Goal: Find specific page/section: Find specific page/section

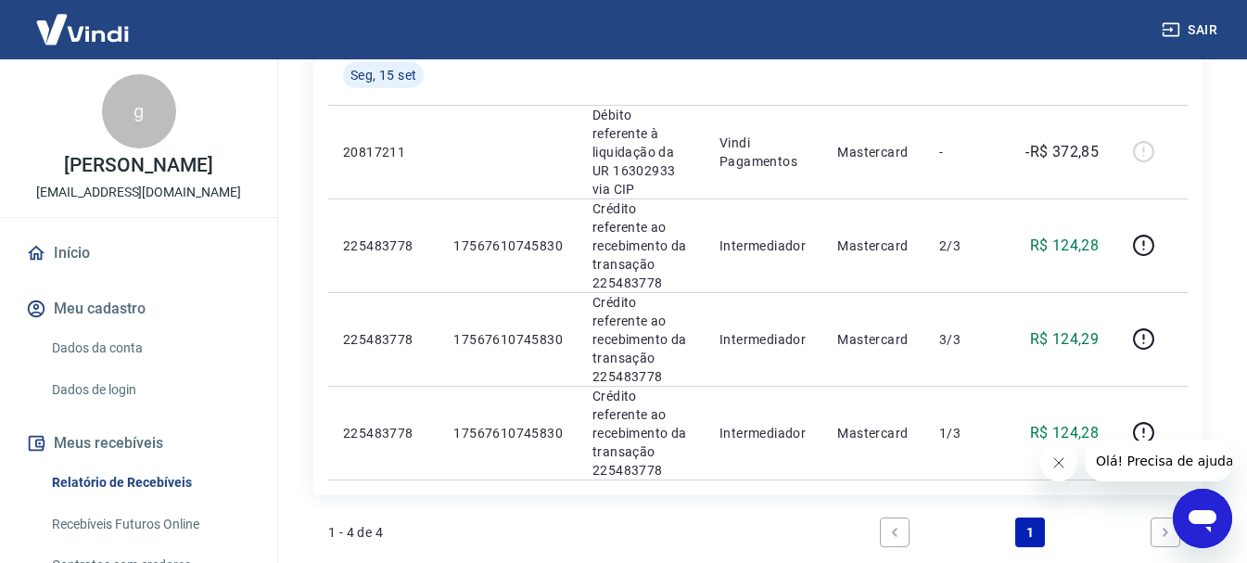
scroll to position [297, 0]
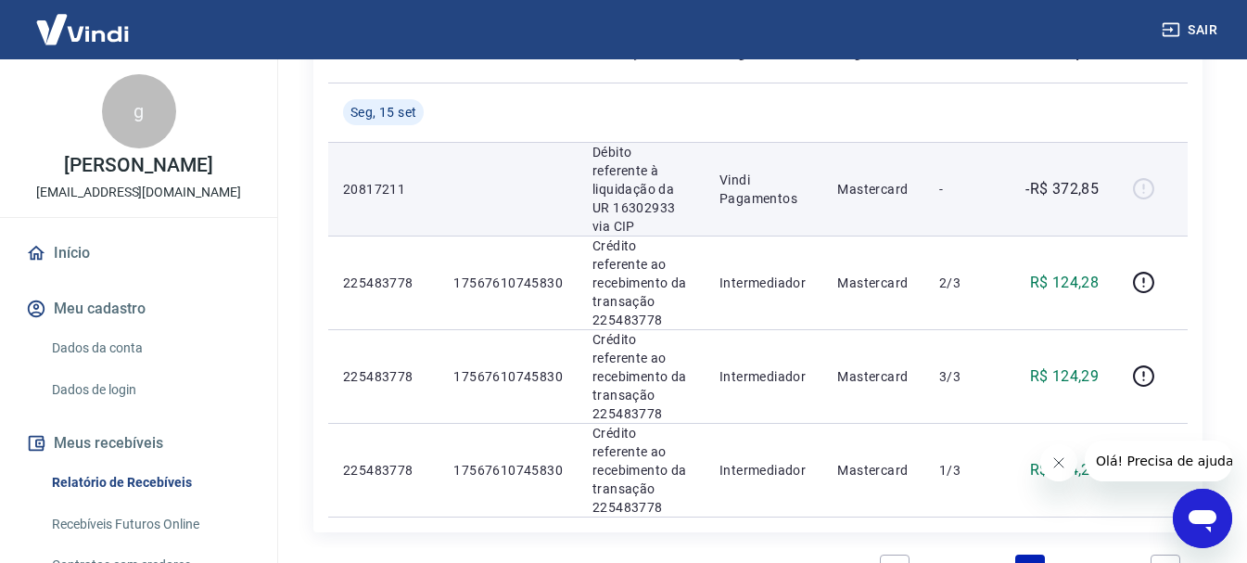
click at [1138, 184] on div at bounding box center [1151, 189] width 45 height 30
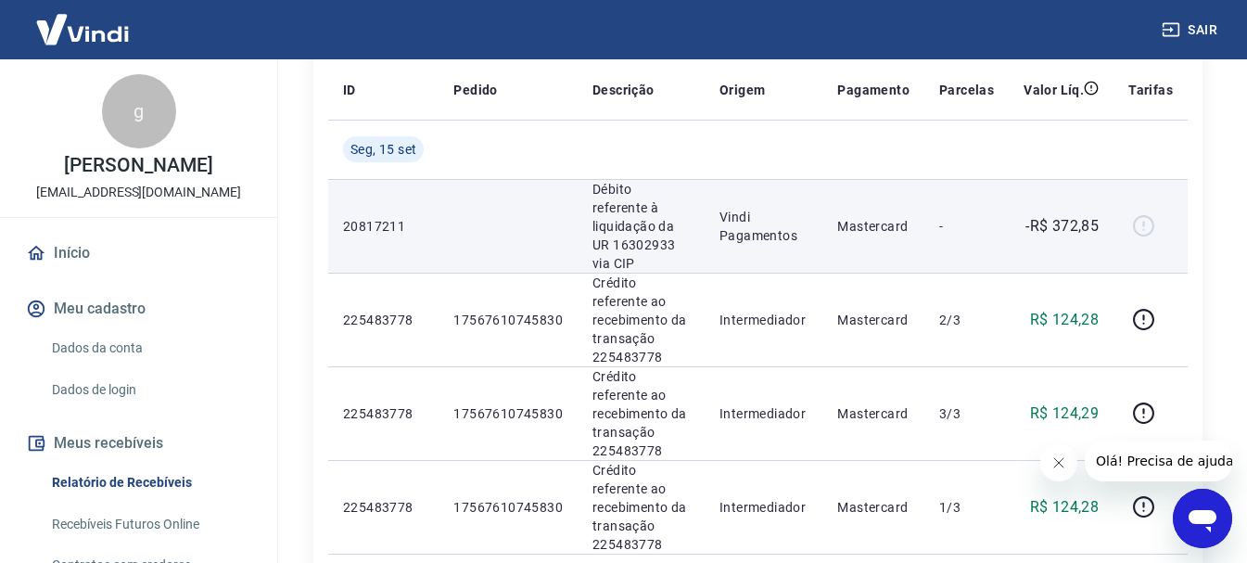
click at [1140, 211] on div at bounding box center [1151, 226] width 45 height 30
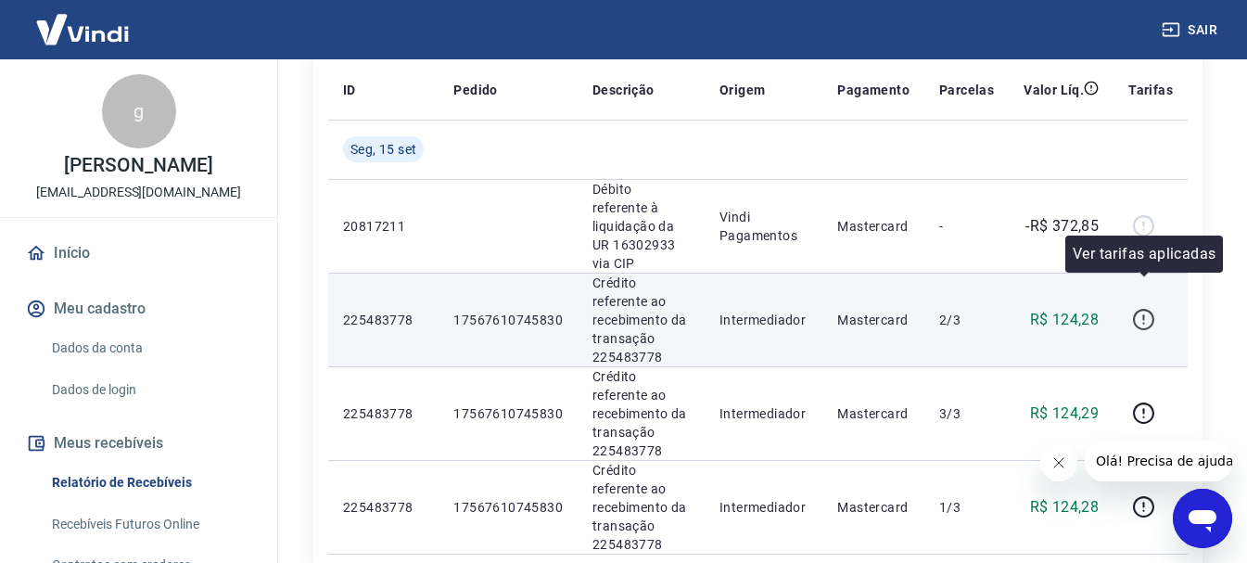
click at [1145, 308] on icon "button" at bounding box center [1143, 319] width 23 height 23
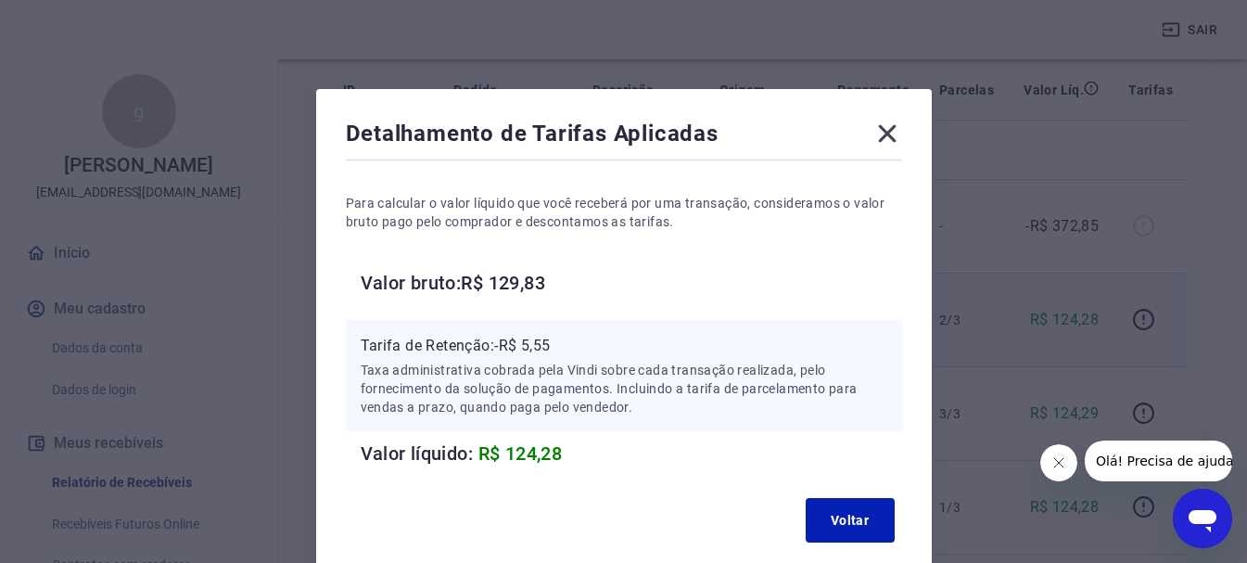
click at [889, 131] on icon at bounding box center [887, 134] width 18 height 18
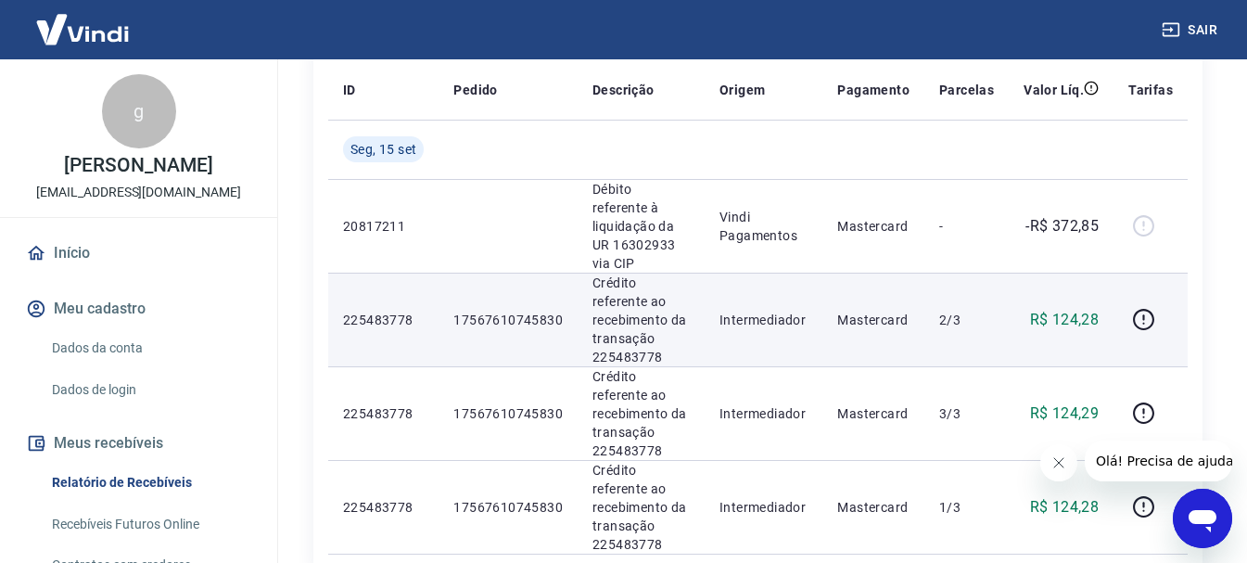
scroll to position [297, 0]
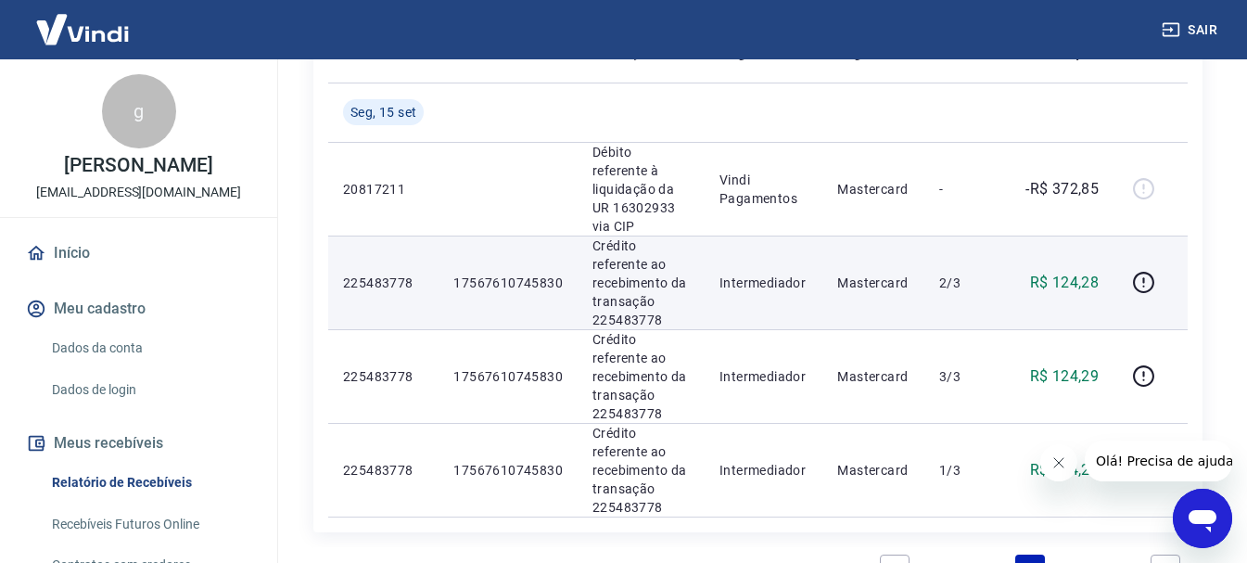
click at [137, 525] on link "Recebíveis Futuros Online" at bounding box center [150, 524] width 211 height 38
